Goal: Navigation & Orientation: Find specific page/section

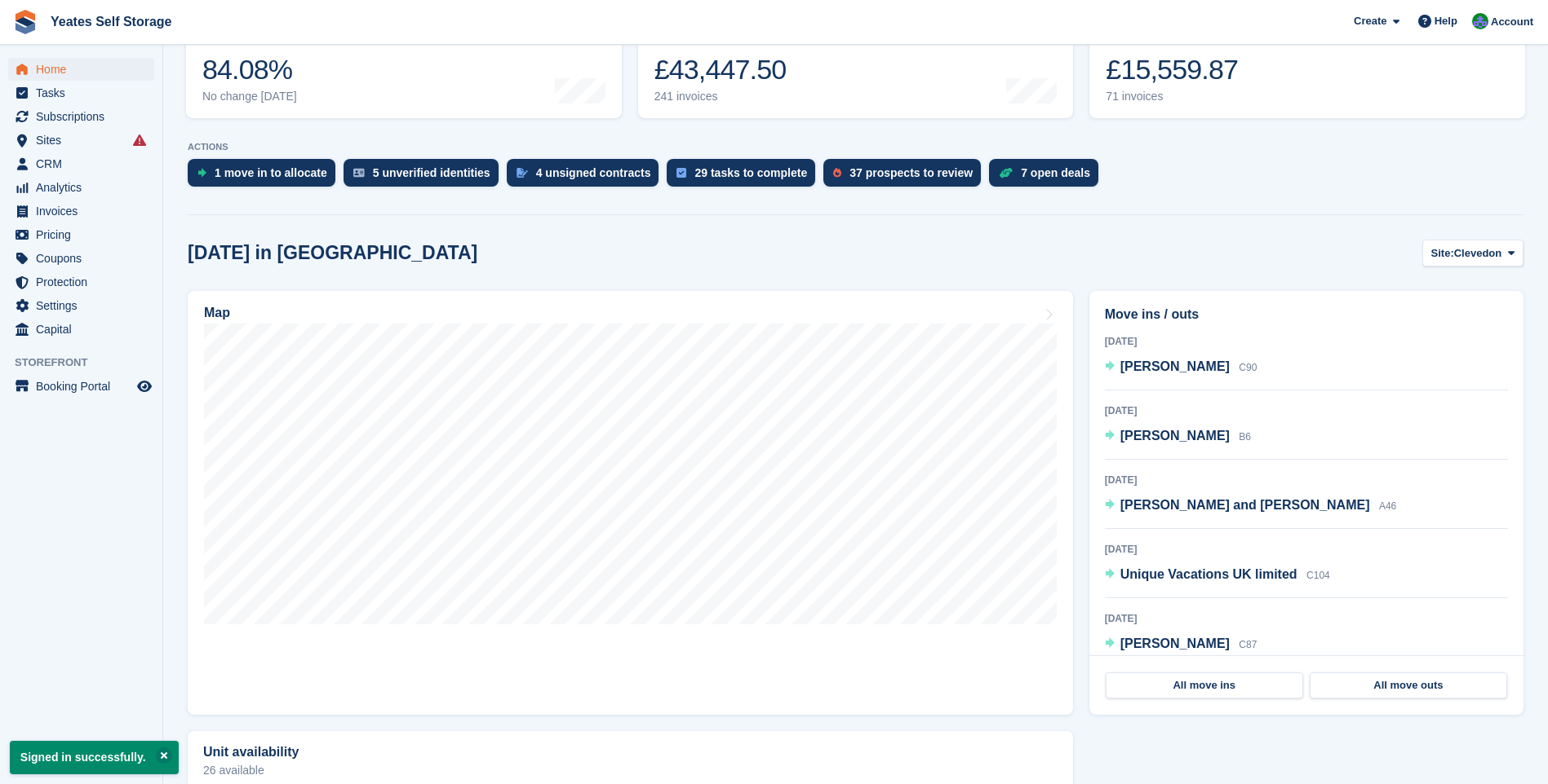
scroll to position [407, 0]
